Goal: Find specific page/section: Find specific page/section

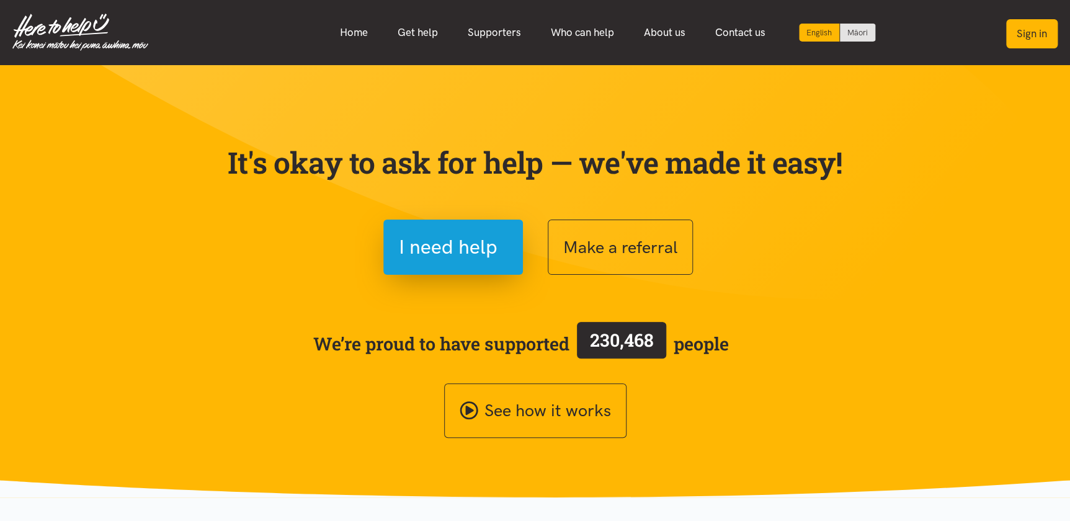
click at [1013, 34] on button "Sign in" at bounding box center [1033, 33] width 52 height 29
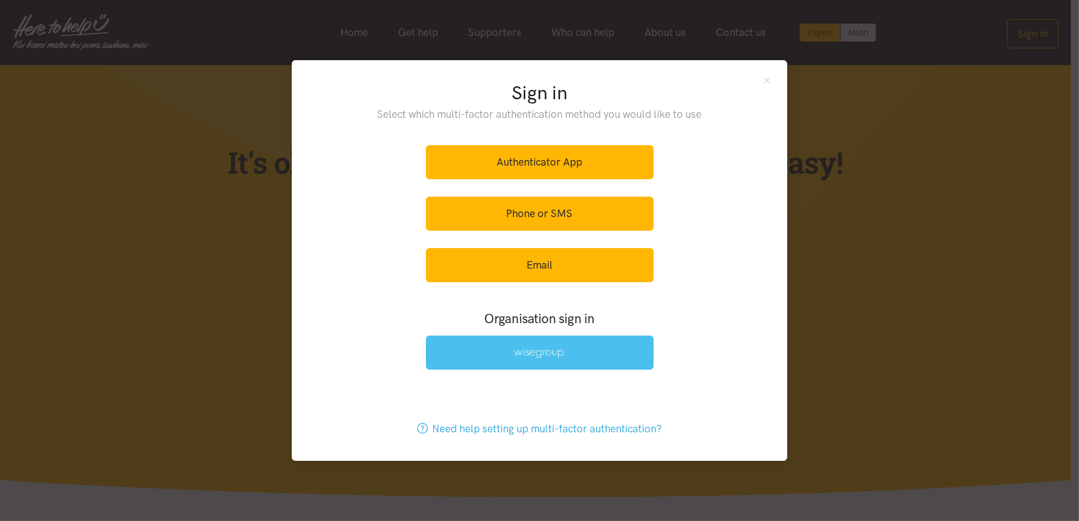
click at [552, 354] on img at bounding box center [539, 353] width 51 height 11
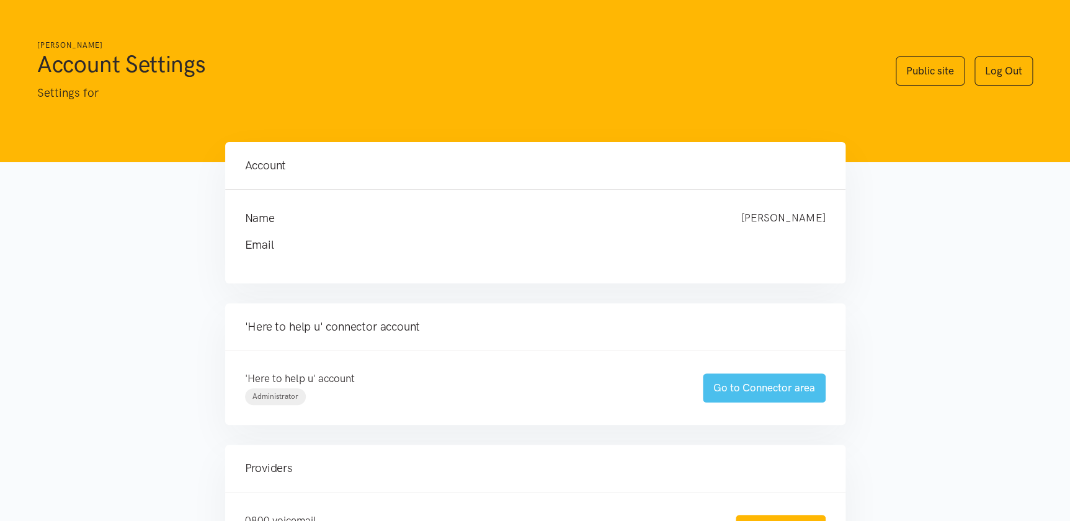
click at [747, 387] on link "Go to Connector area" at bounding box center [764, 388] width 123 height 29
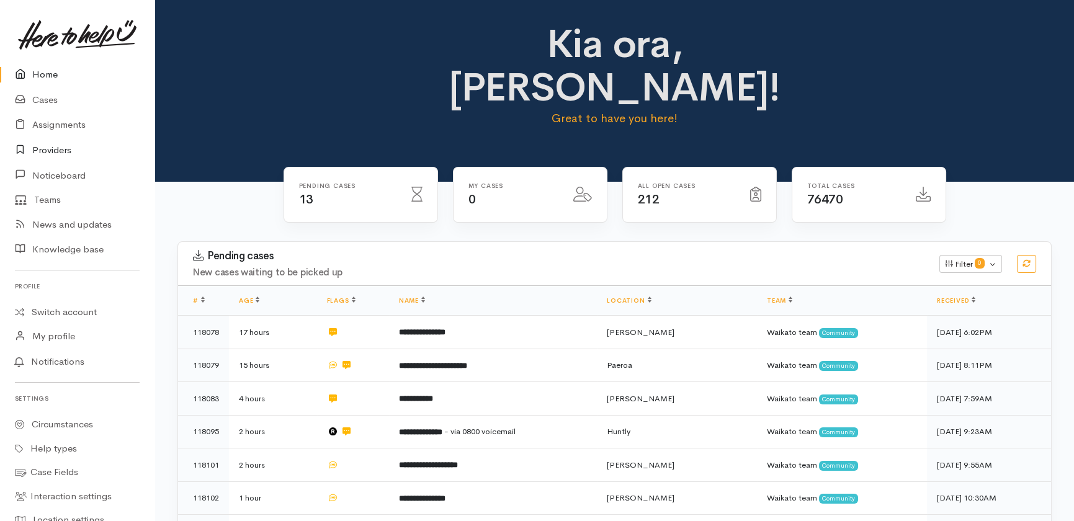
click at [47, 149] on link "Providers" at bounding box center [77, 150] width 155 height 25
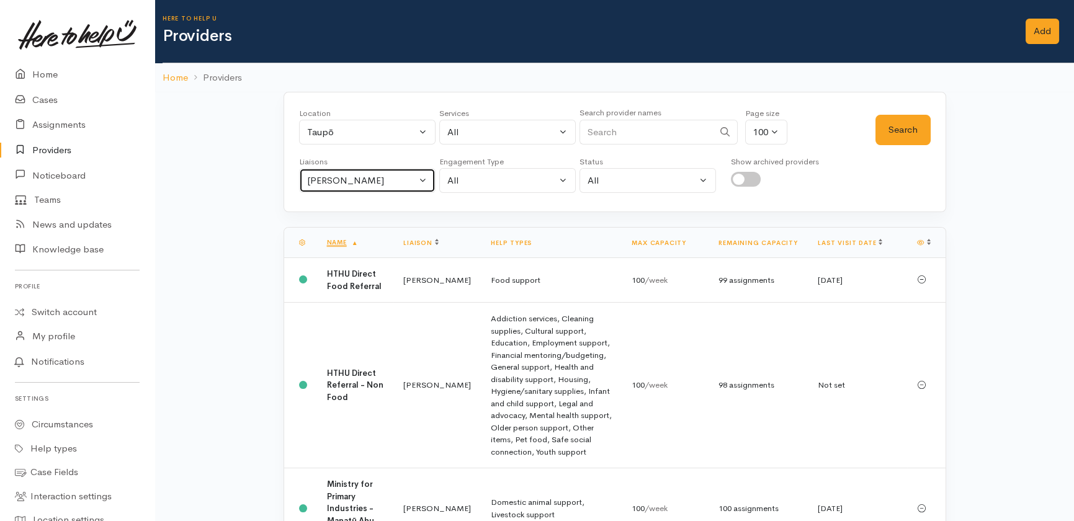
click at [385, 182] on div "[PERSON_NAME]" at bounding box center [361, 181] width 109 height 14
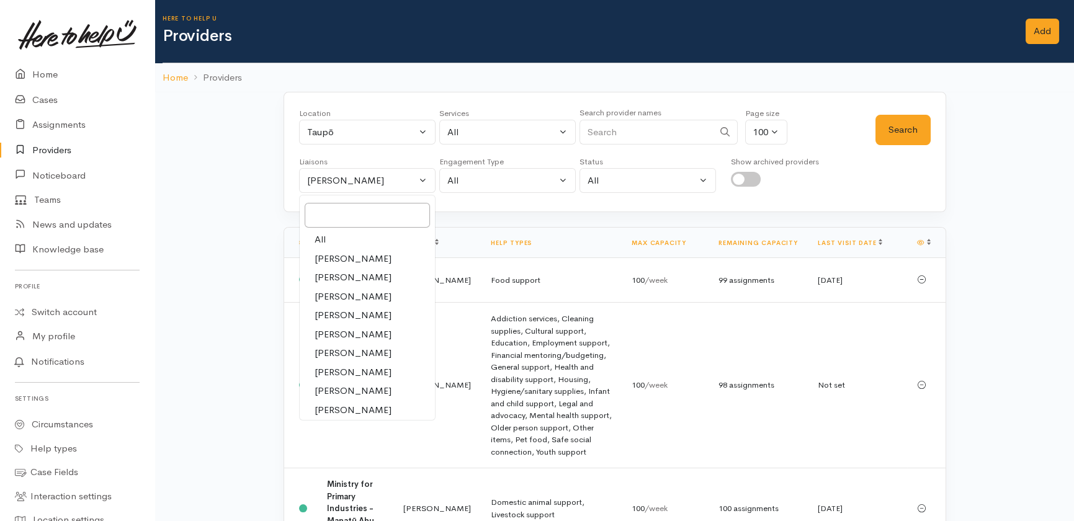
click at [325, 238] on link "All" at bounding box center [367, 239] width 135 height 19
select select "null"
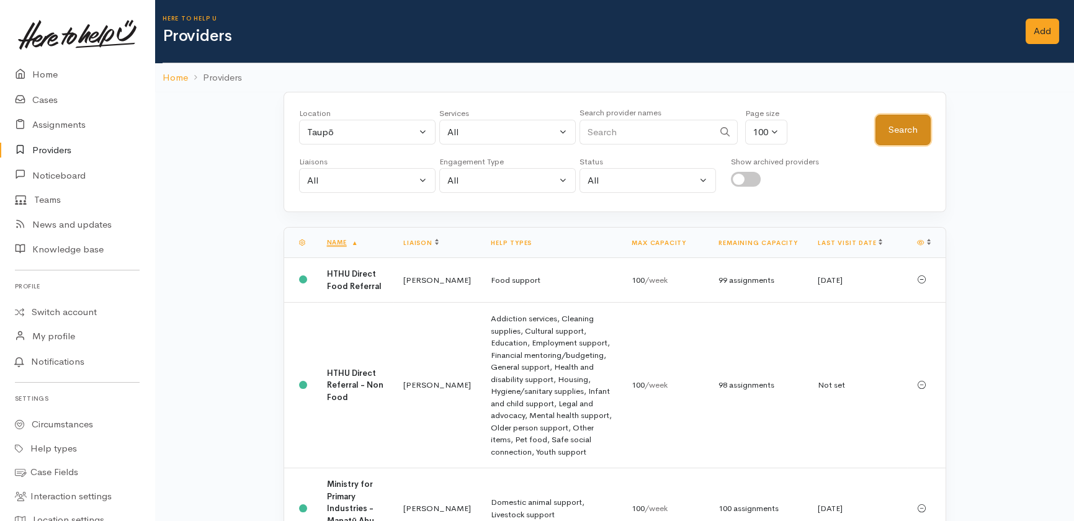
click at [906, 123] on button "Search" at bounding box center [903, 130] width 55 height 30
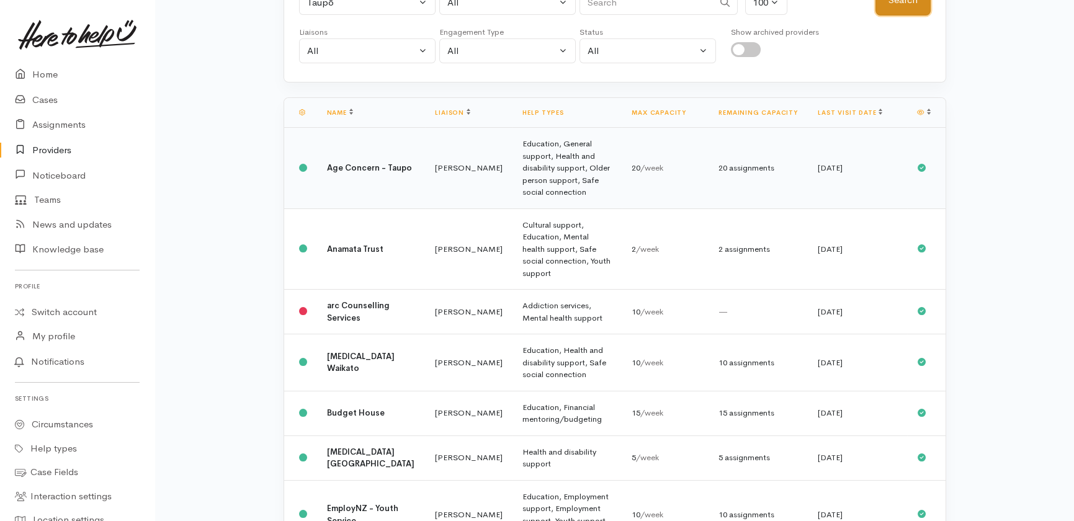
scroll to position [129, 0]
click at [348, 408] on b "Budget House" at bounding box center [356, 413] width 58 height 11
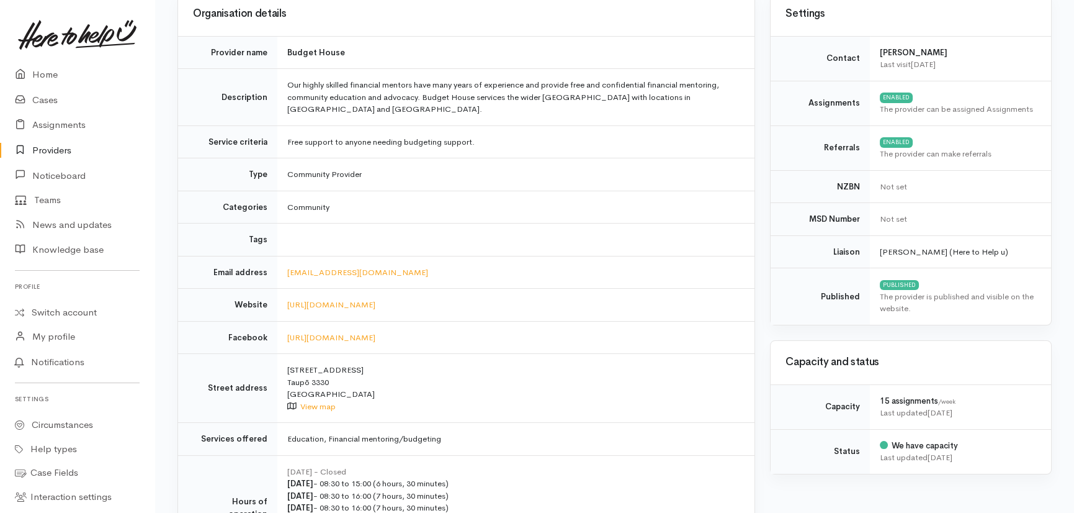
scroll to position [121, 0]
